Goal: Task Accomplishment & Management: Complete application form

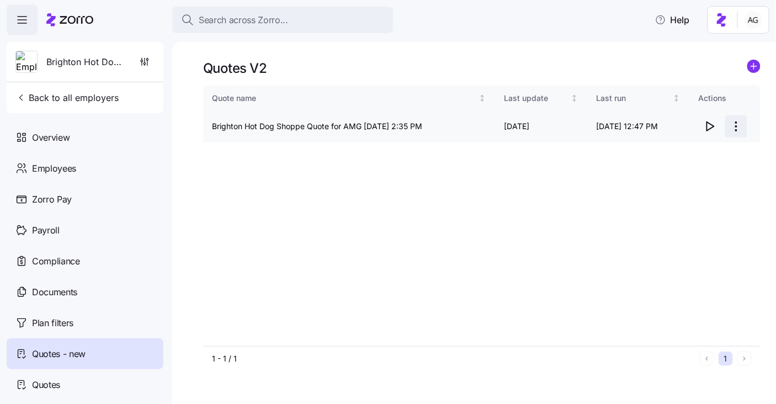
click at [736, 126] on html "Search across Zorro... Help Brighton Hot Dog Shoppe Back to all employers Overv…" at bounding box center [388, 198] width 776 height 397
click at [701, 152] on div "Edit quote" at bounding box center [692, 154] width 102 height 18
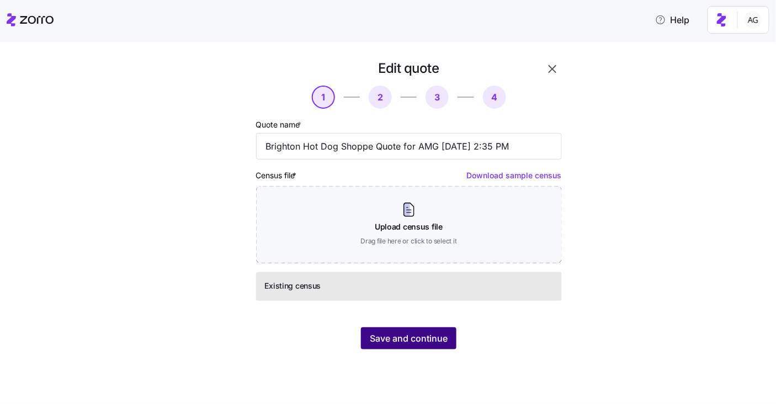
click at [434, 335] on span "Save and continue" at bounding box center [409, 338] width 78 height 13
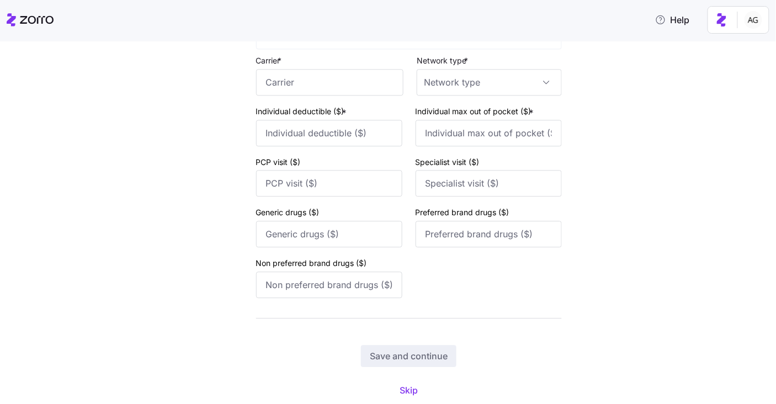
scroll to position [6567, 0]
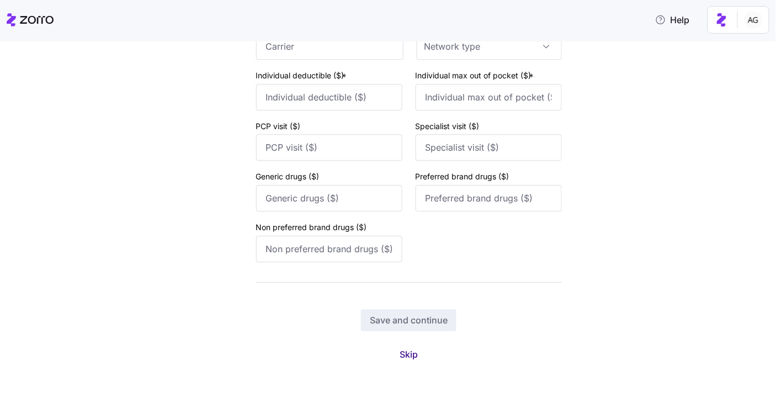
click at [415, 351] on span "Skip" at bounding box center [408, 354] width 18 height 13
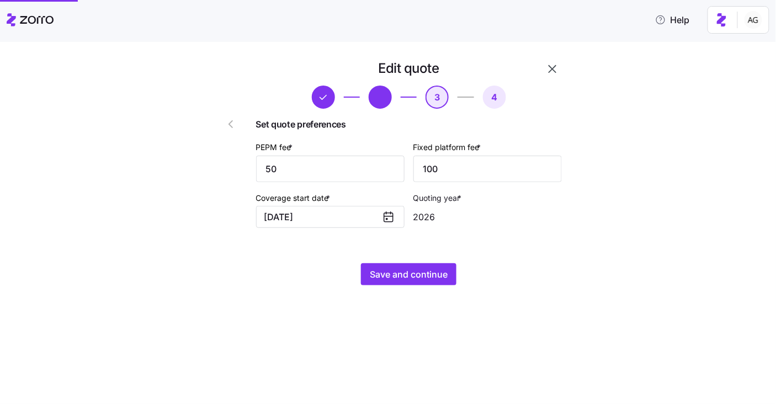
scroll to position [0, 0]
click at [446, 275] on span "Save and continue" at bounding box center [409, 274] width 78 height 13
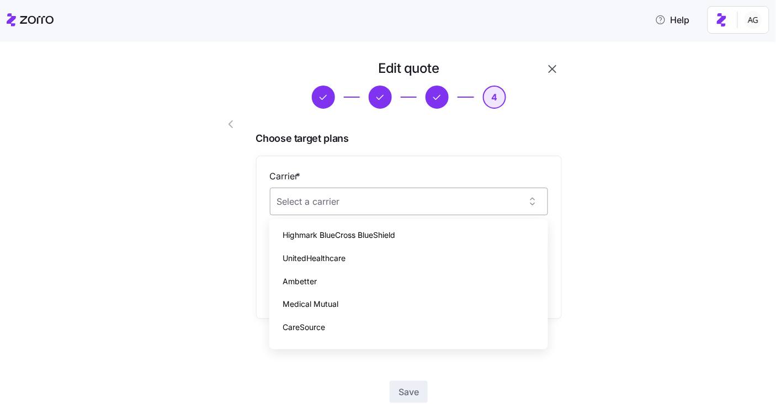
click at [505, 199] on input "Carrier *" at bounding box center [409, 202] width 278 height 28
click at [468, 230] on div "Highmark BlueCross BlueShield" at bounding box center [409, 234] width 270 height 23
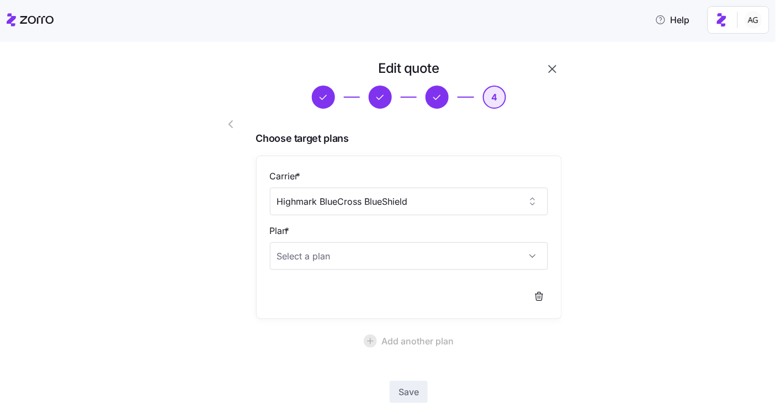
type input "Highmark BlueCross BlueShield"
click at [432, 254] on input "Plan *" at bounding box center [409, 256] width 278 height 28
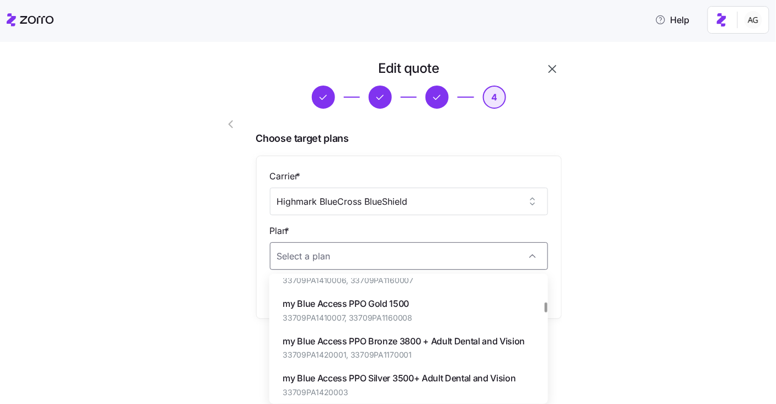
scroll to position [397, 0]
click at [404, 309] on span "my Blue Access PPO Gold 1500" at bounding box center [347, 303] width 130 height 14
type input "my Blue Access PPO Gold 1500"
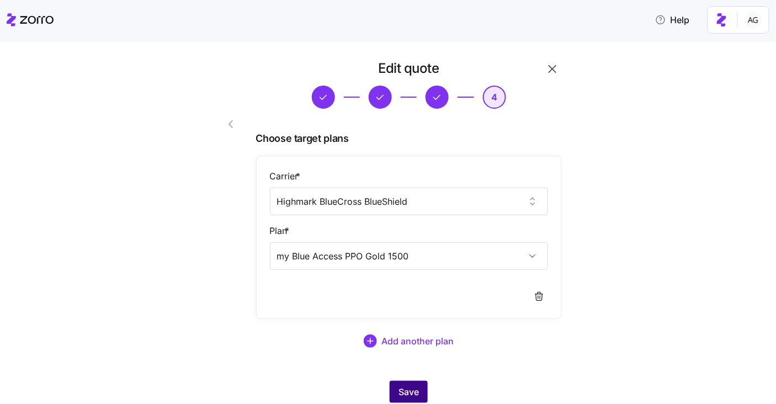
click at [410, 385] on span "Save" at bounding box center [408, 391] width 20 height 13
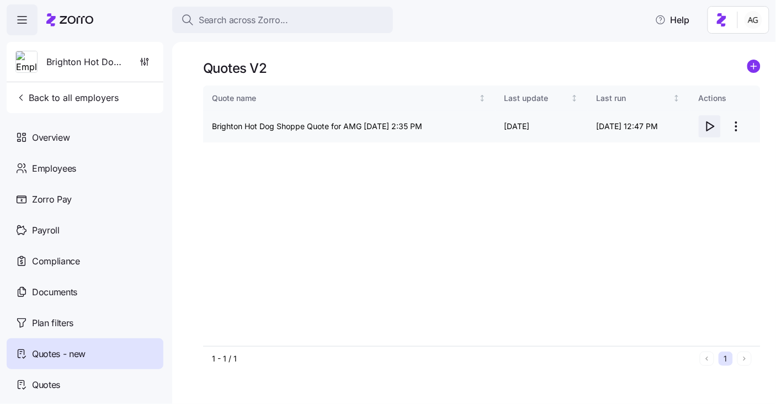
click at [713, 124] on icon "button" at bounding box center [709, 126] width 13 height 13
click at [726, 132] on html "Search across Zorro... Help Brighton Hot Dog Shoppe Back to all employers Overv…" at bounding box center [388, 198] width 776 height 397
click at [706, 153] on div "Edit quote" at bounding box center [692, 154] width 102 height 18
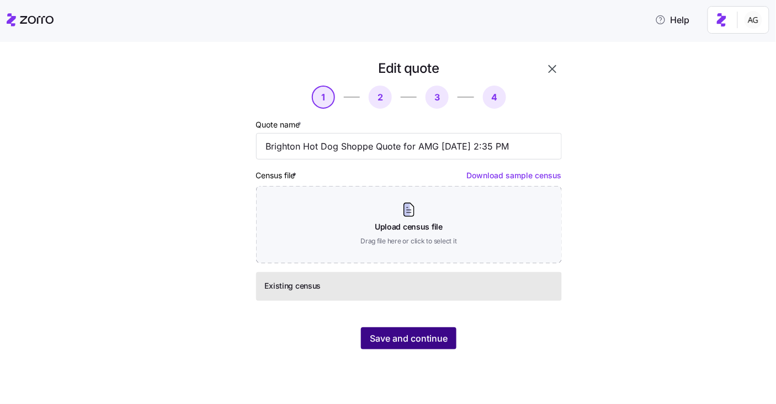
click at [420, 342] on span "Save and continue" at bounding box center [409, 338] width 78 height 13
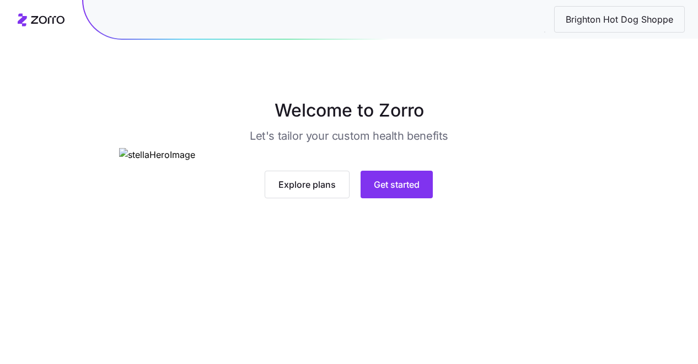
scroll to position [113, 0]
click at [414, 191] on span "Get started" at bounding box center [397, 184] width 46 height 13
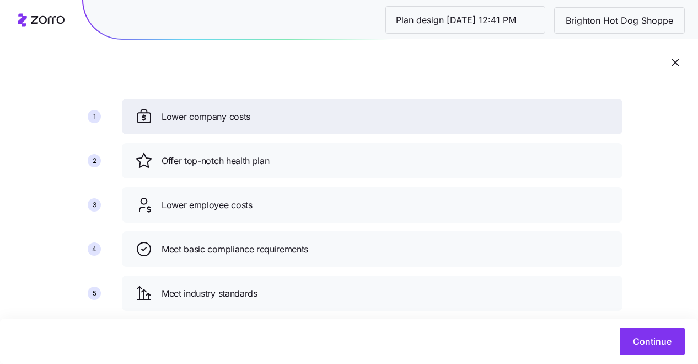
scroll to position [140, 0]
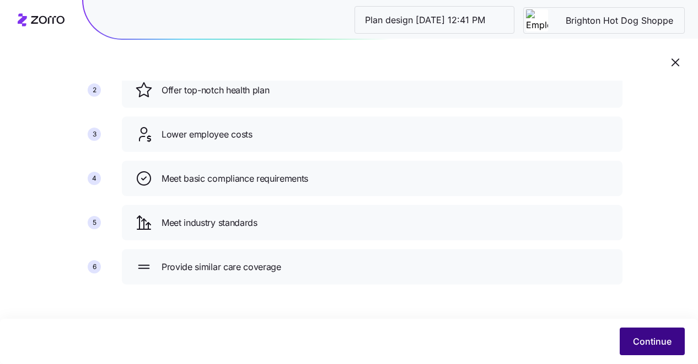
click at [638, 344] on span "Continue" at bounding box center [652, 340] width 39 height 13
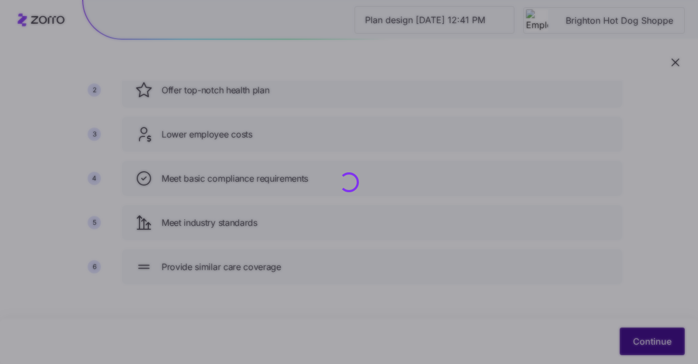
scroll to position [0, 0]
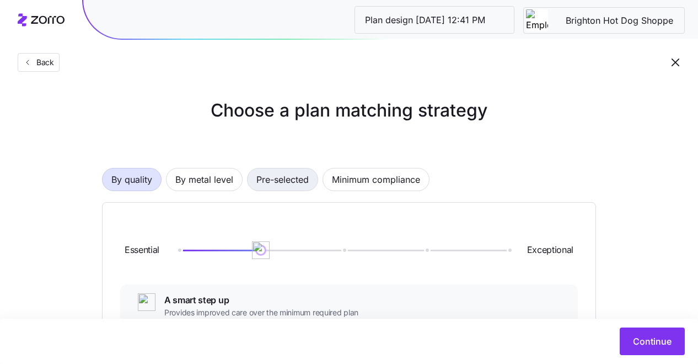
click at [281, 175] on span "Pre-selected" at bounding box center [283, 179] width 52 height 22
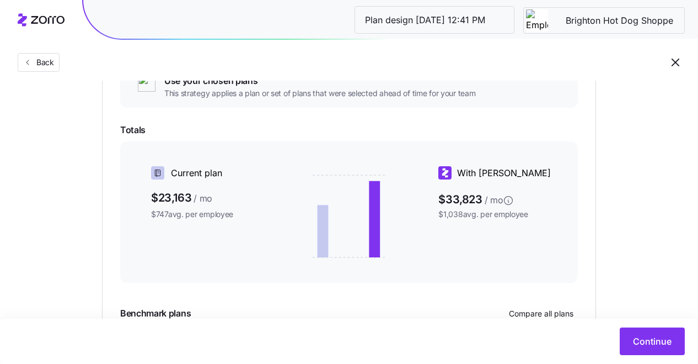
scroll to position [273, 0]
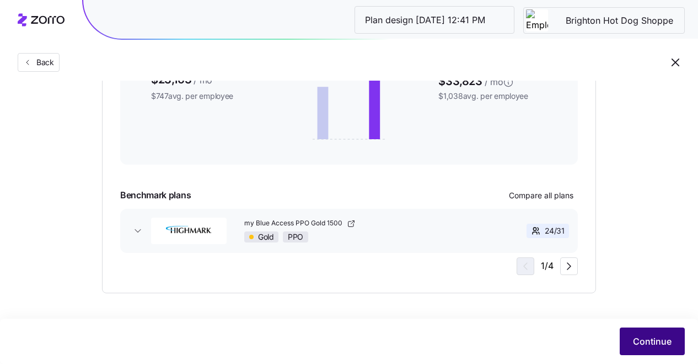
click at [643, 337] on span "Continue" at bounding box center [652, 340] width 39 height 13
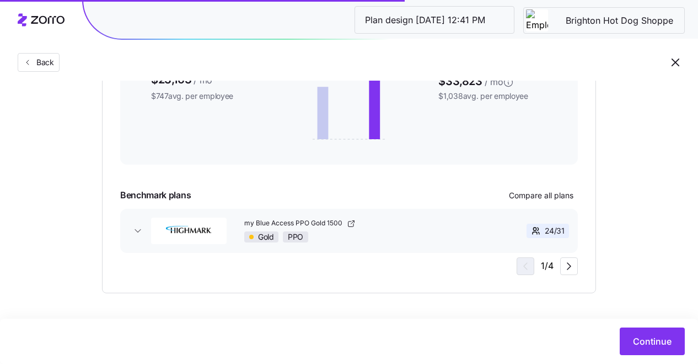
scroll to position [0, 0]
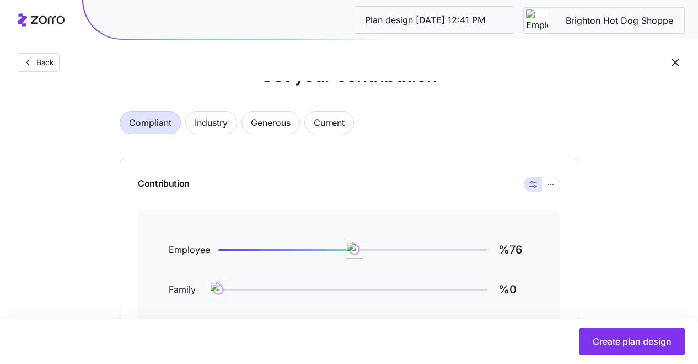
scroll to position [20, 0]
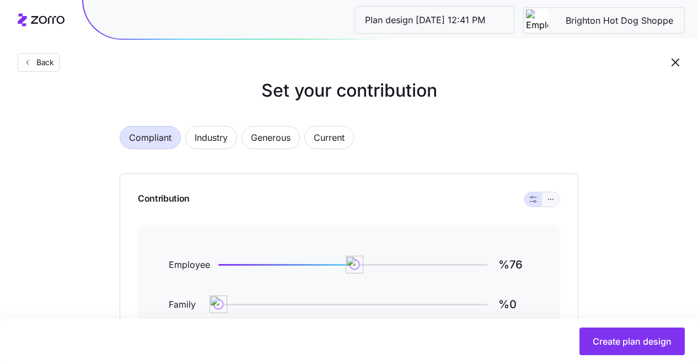
click at [550, 201] on icon "button" at bounding box center [551, 199] width 8 height 13
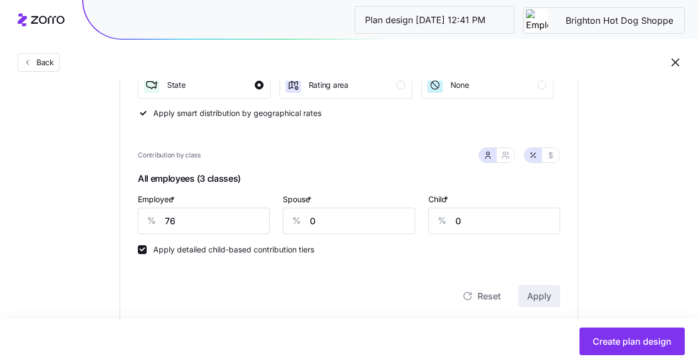
scroll to position [215, 0]
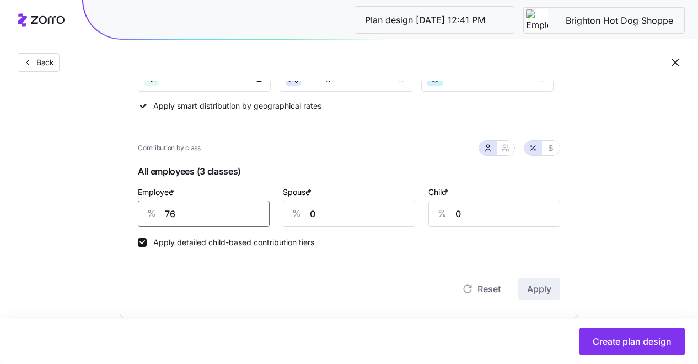
click at [232, 217] on input "76" at bounding box center [204, 213] width 132 height 26
type input "80"
click at [329, 215] on input "0" at bounding box center [349, 213] width 132 height 26
type input "80"
click at [465, 208] on input "0" at bounding box center [495, 213] width 132 height 26
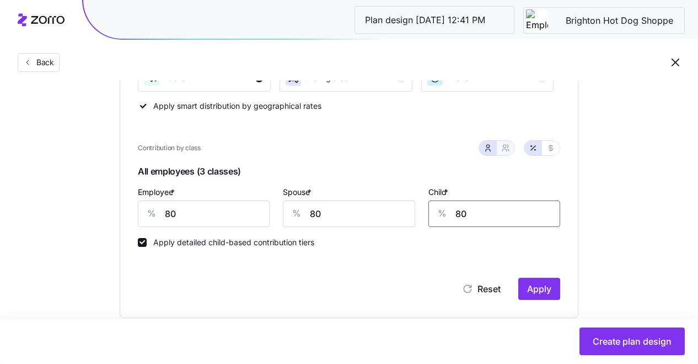
type input "80"
click at [506, 148] on icon "button" at bounding box center [505, 147] width 9 height 9
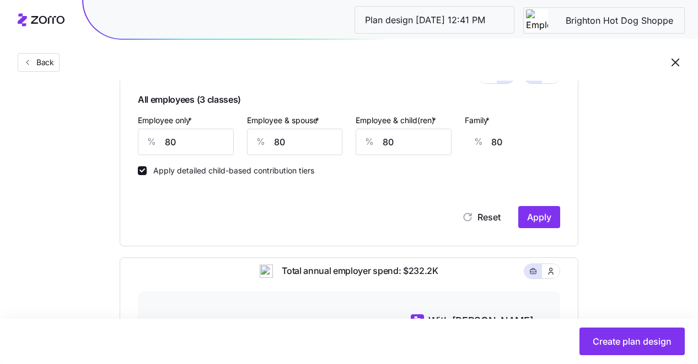
scroll to position [289, 0]
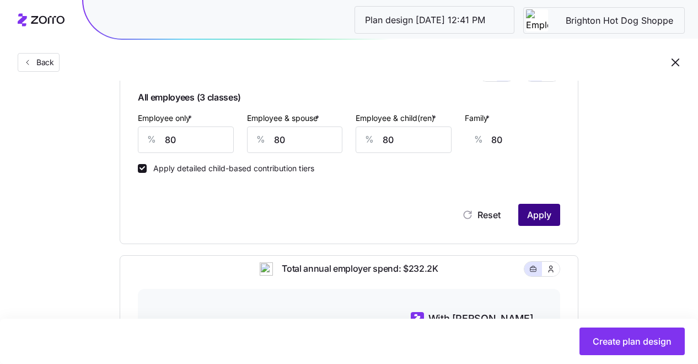
click at [535, 216] on span "Apply" at bounding box center [539, 214] width 24 height 13
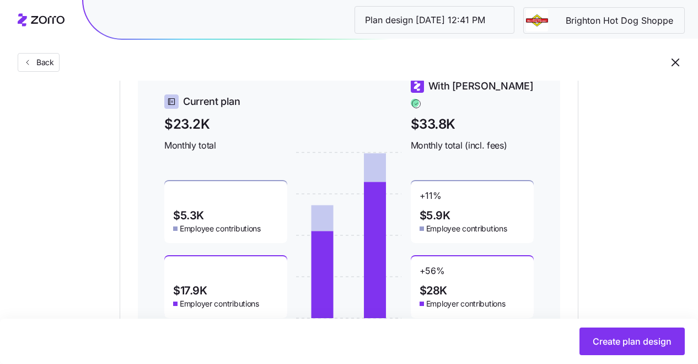
scroll to position [524, 0]
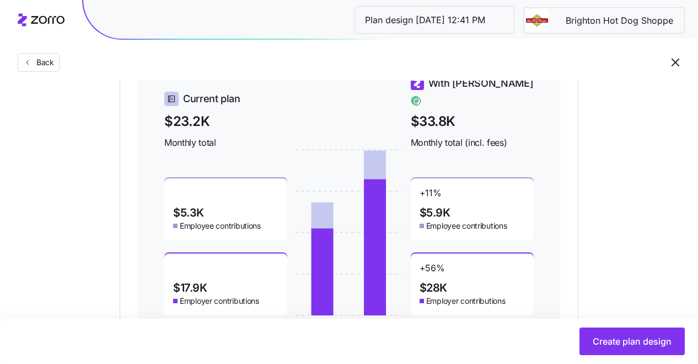
click at [676, 57] on icon "button" at bounding box center [675, 62] width 13 height 13
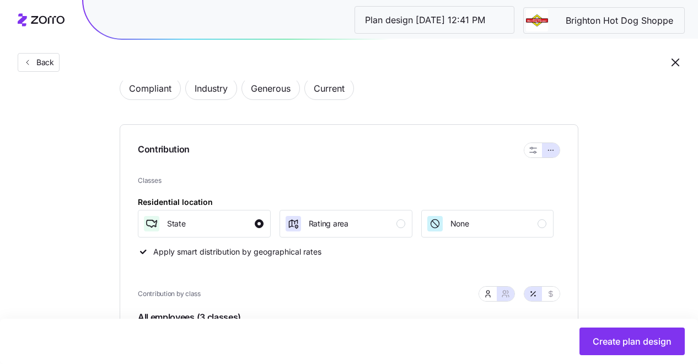
scroll to position [0, 0]
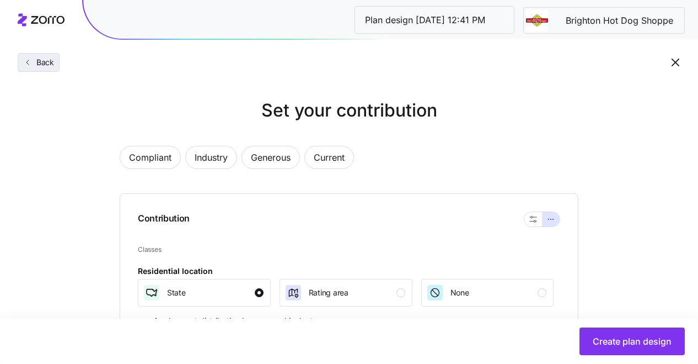
click at [44, 62] on span "Back" at bounding box center [43, 62] width 22 height 11
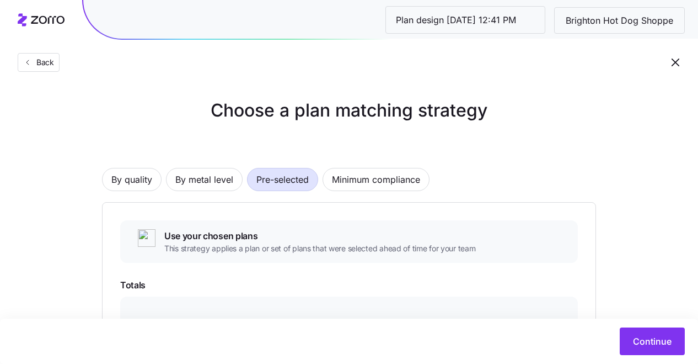
click at [676, 61] on icon "button" at bounding box center [675, 62] width 13 height 13
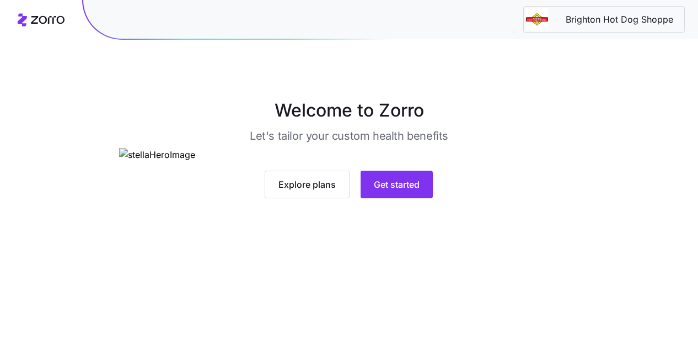
click at [648, 23] on span "Brighton Hot Dog Shoppe" at bounding box center [619, 20] width 125 height 14
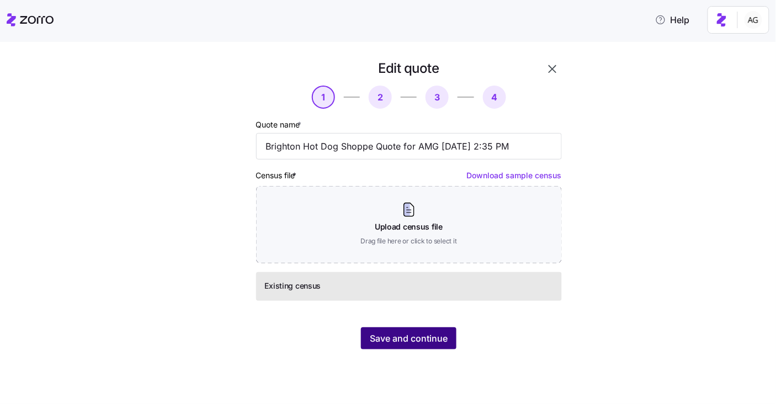
click at [424, 333] on span "Save and continue" at bounding box center [409, 338] width 78 height 13
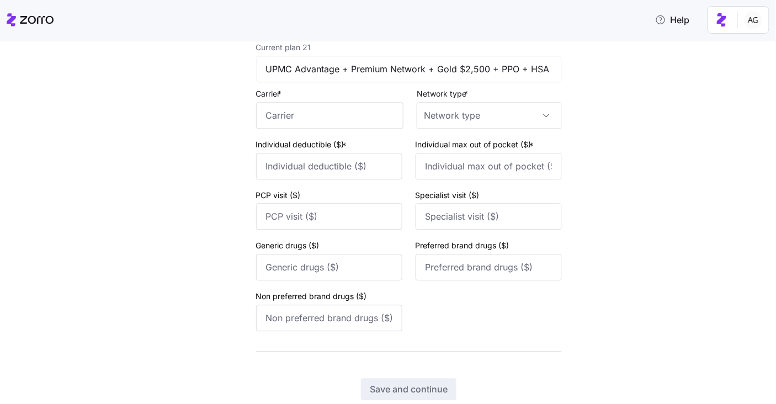
scroll to position [6567, 0]
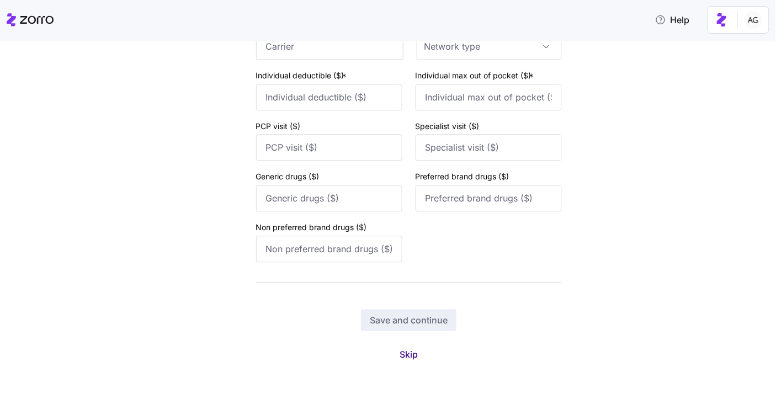
click at [414, 349] on span "Skip" at bounding box center [408, 354] width 18 height 13
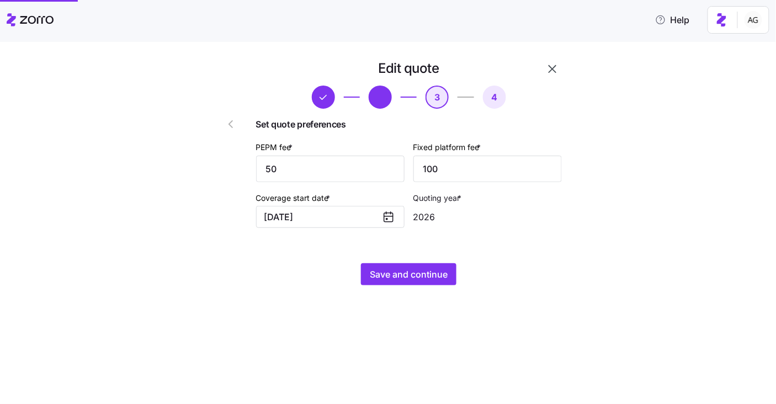
scroll to position [0, 0]
click at [431, 269] on span "Save and continue" at bounding box center [409, 274] width 78 height 13
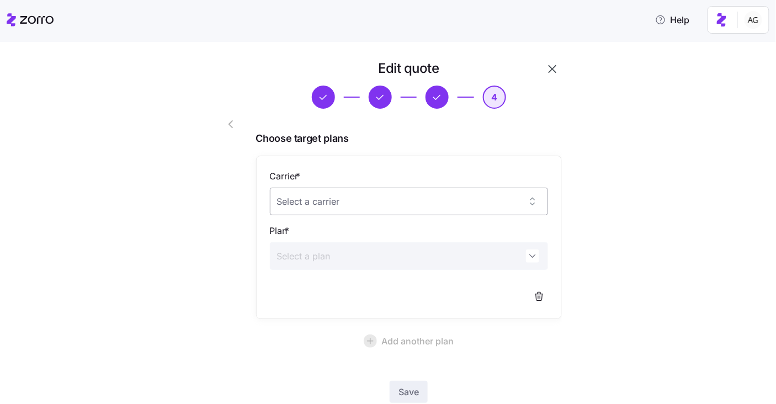
click at [476, 211] on input "Carrier *" at bounding box center [409, 202] width 278 height 28
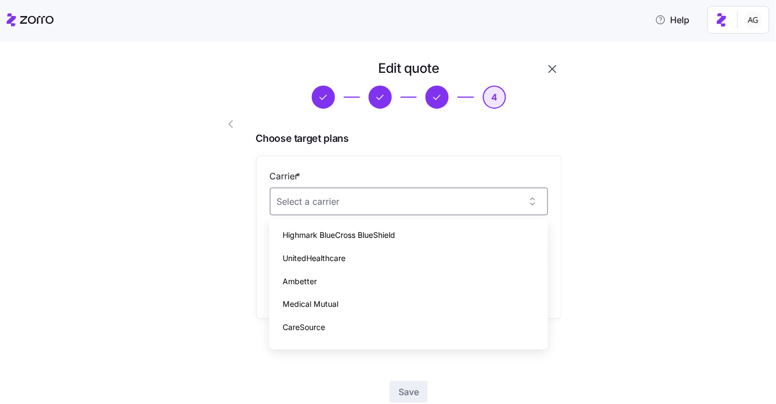
click at [464, 230] on div "Highmark BlueCross BlueShield" at bounding box center [409, 234] width 270 height 23
type input "Highmark BlueCross BlueShield"
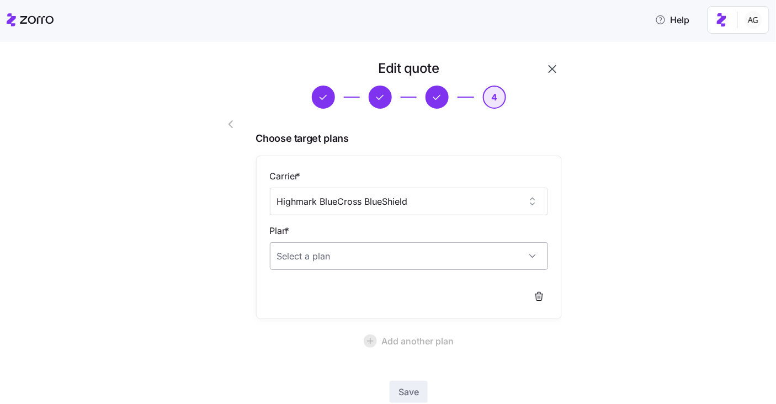
click at [423, 264] on input "Plan *" at bounding box center [409, 256] width 278 height 28
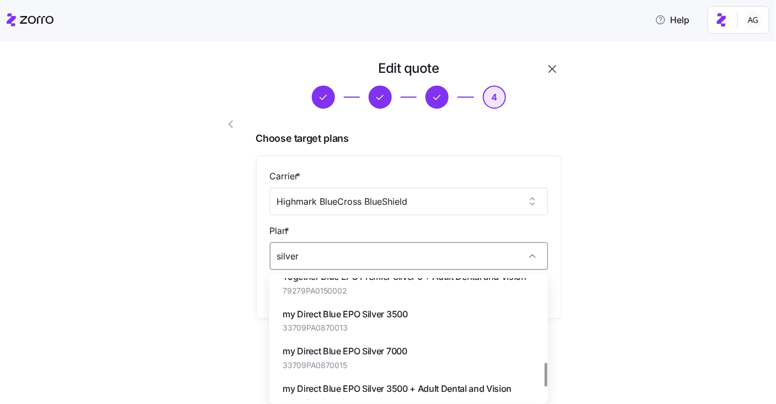
scroll to position [425, 0]
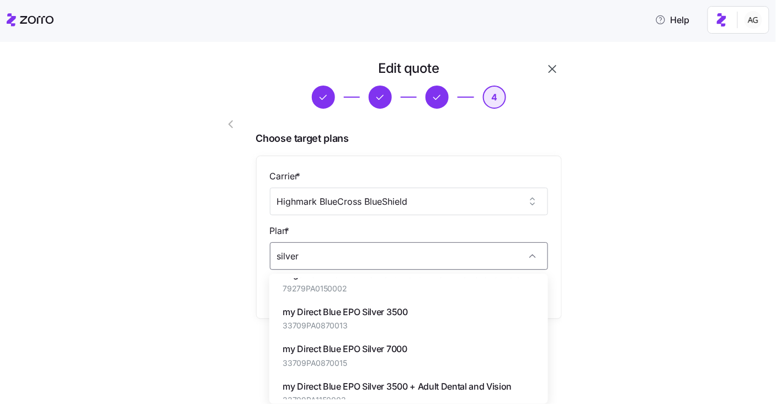
click at [421, 325] on div "my Direct Blue EPO Silver 3500 33709PA0870013" at bounding box center [409, 318] width 270 height 37
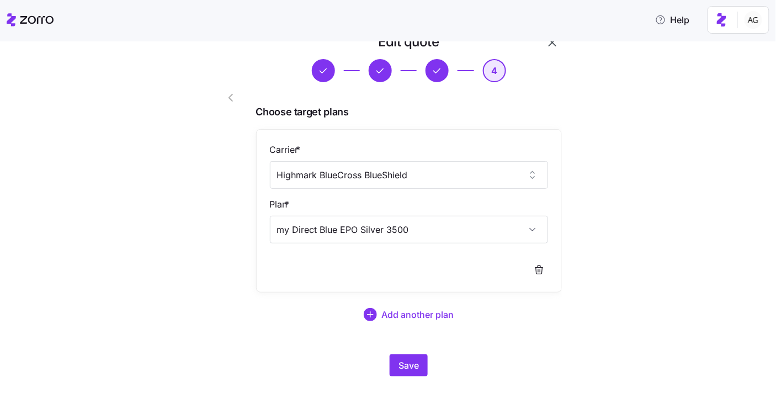
scroll to position [38, 0]
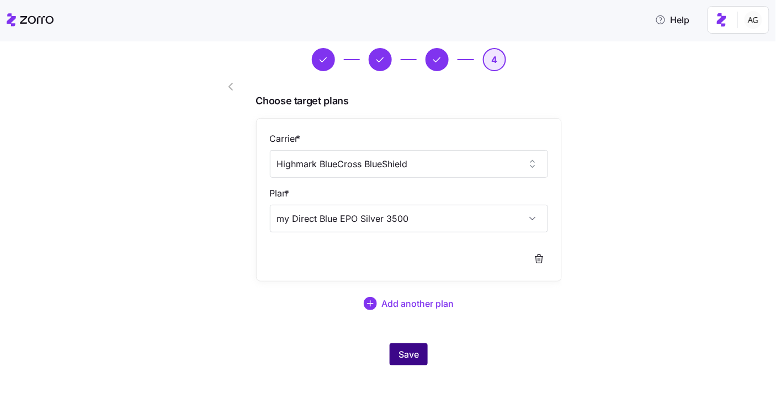
type input "my Direct Blue EPO Silver 3500"
click at [419, 348] on span "Save" at bounding box center [408, 354] width 20 height 13
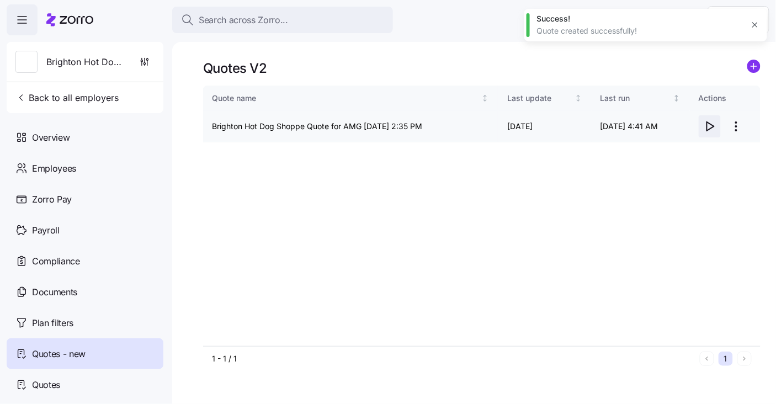
click at [711, 123] on icon "button" at bounding box center [709, 126] width 13 height 13
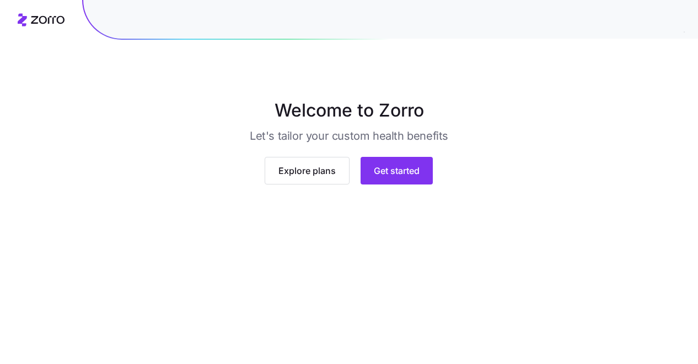
scroll to position [113, 0]
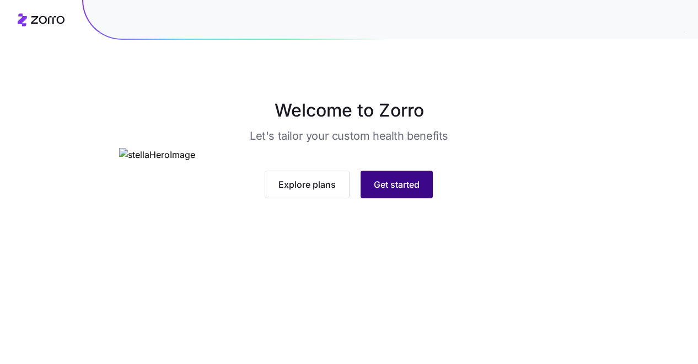
click at [392, 191] on span "Get started" at bounding box center [397, 184] width 46 height 13
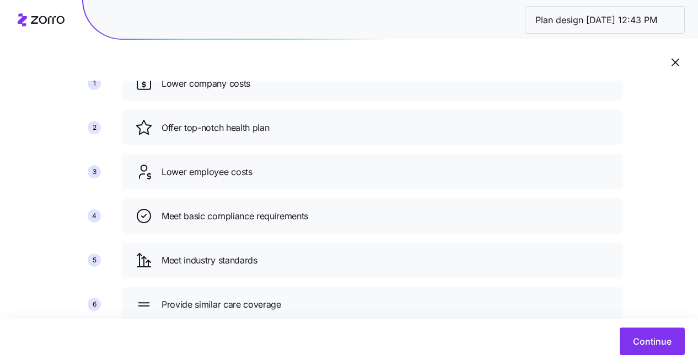
scroll to position [140, 0]
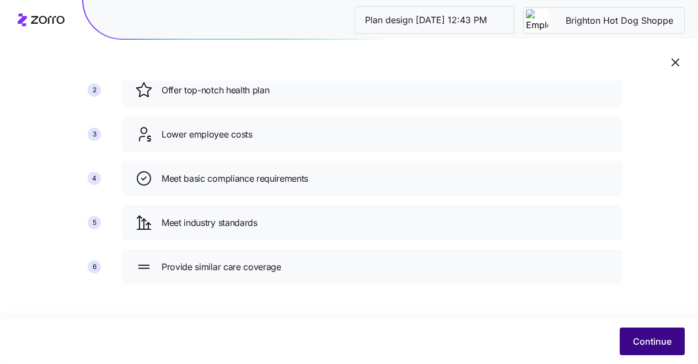
click at [667, 348] on button "Continue" at bounding box center [652, 341] width 65 height 28
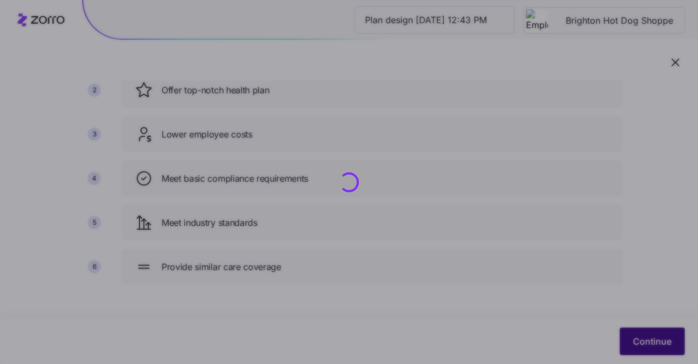
scroll to position [0, 0]
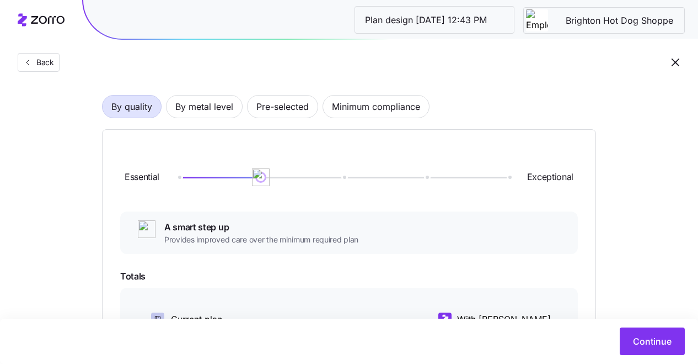
scroll to position [70, 0]
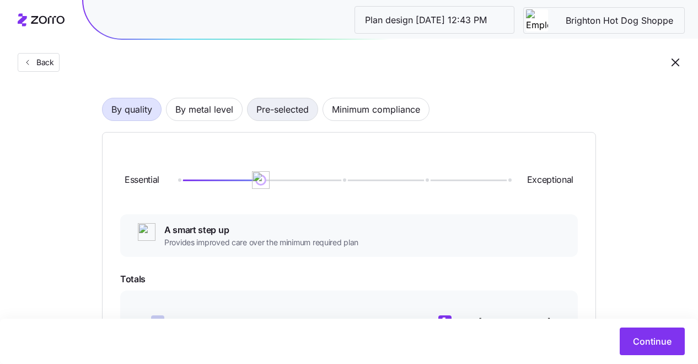
click at [265, 113] on span "Pre-selected" at bounding box center [283, 109] width 52 height 22
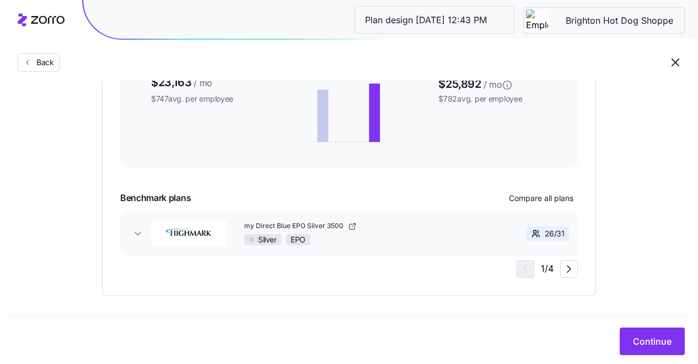
scroll to position [273, 0]
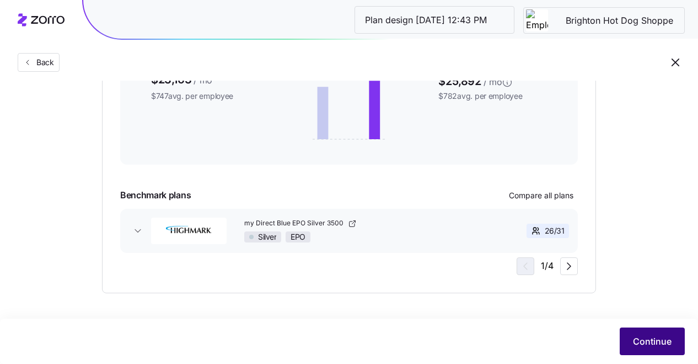
click at [662, 330] on button "Continue" at bounding box center [652, 341] width 65 height 28
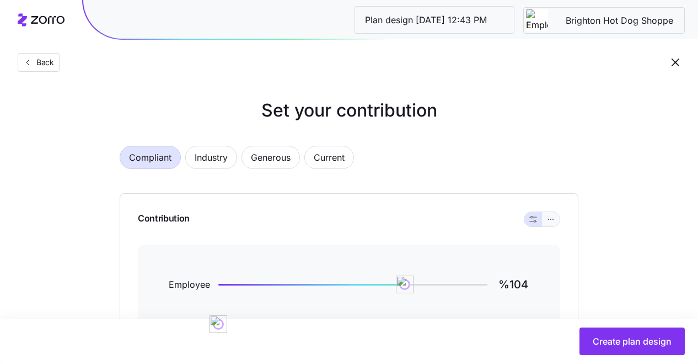
click at [557, 218] on button "button" at bounding box center [551, 219] width 18 height 14
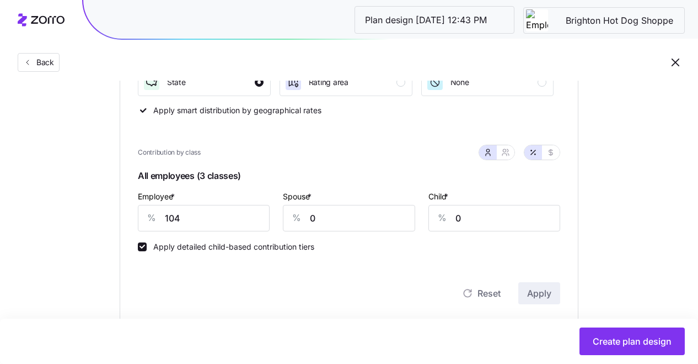
scroll to position [212, 0]
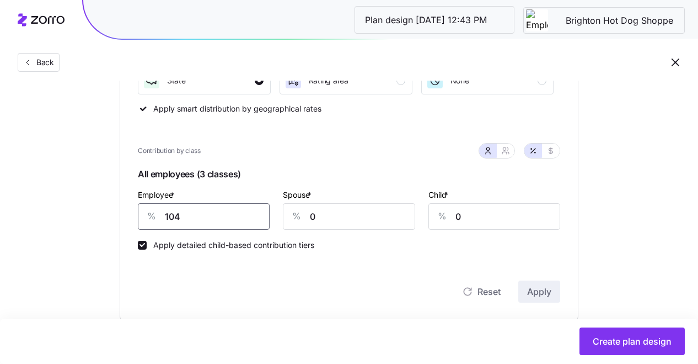
click at [222, 213] on input "104" at bounding box center [204, 216] width 132 height 26
type input "80"
click at [509, 152] on icon "button" at bounding box center [505, 150] width 9 height 9
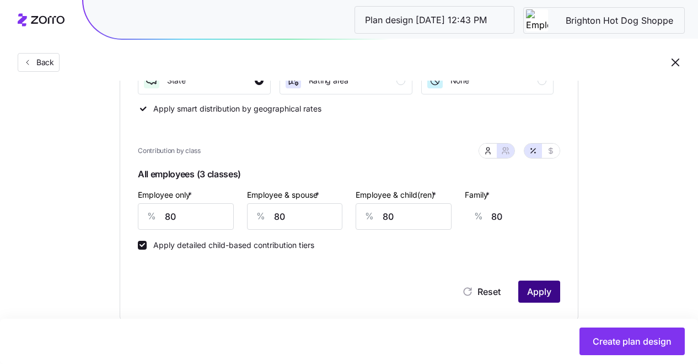
click at [544, 284] on button "Apply" at bounding box center [540, 291] width 42 height 22
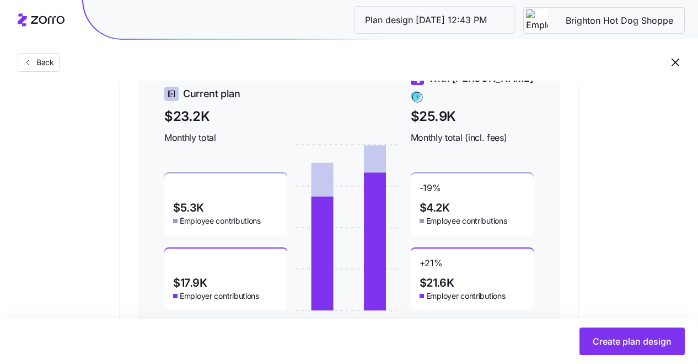
scroll to position [526, 0]
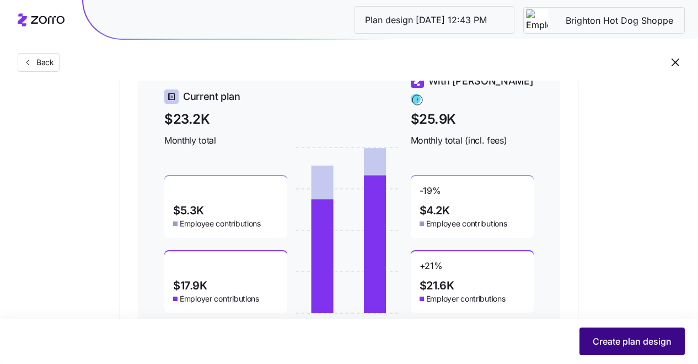
click at [597, 338] on span "Create plan design" at bounding box center [632, 340] width 79 height 13
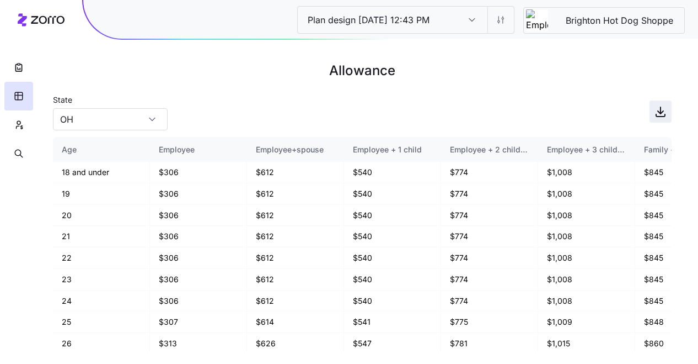
click at [660, 113] on icon "button" at bounding box center [661, 112] width 6 height 3
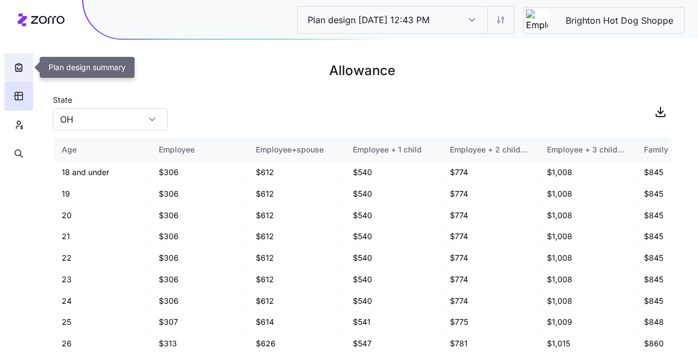
click at [15, 74] on button "button" at bounding box center [18, 67] width 29 height 29
